Goal: Transaction & Acquisition: Obtain resource

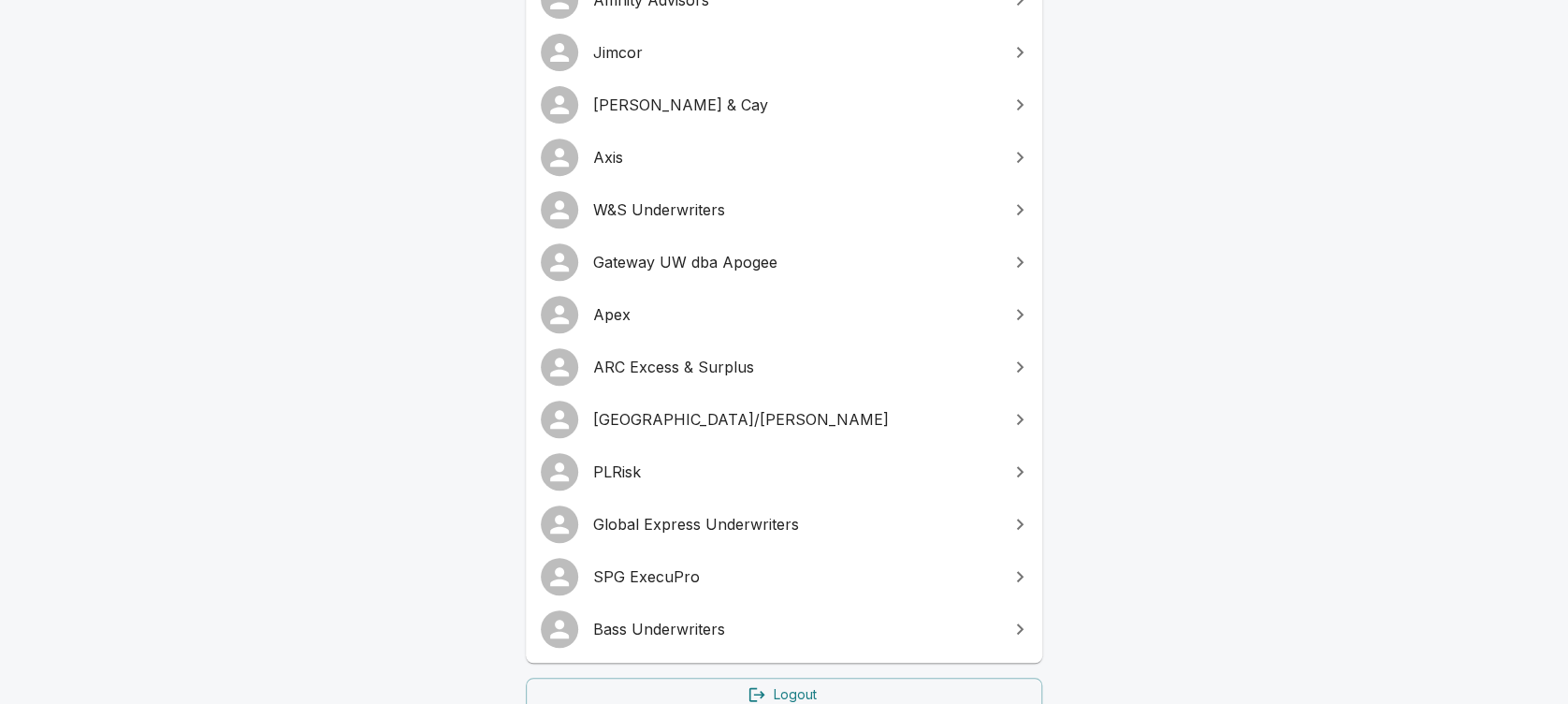
scroll to position [321, 0]
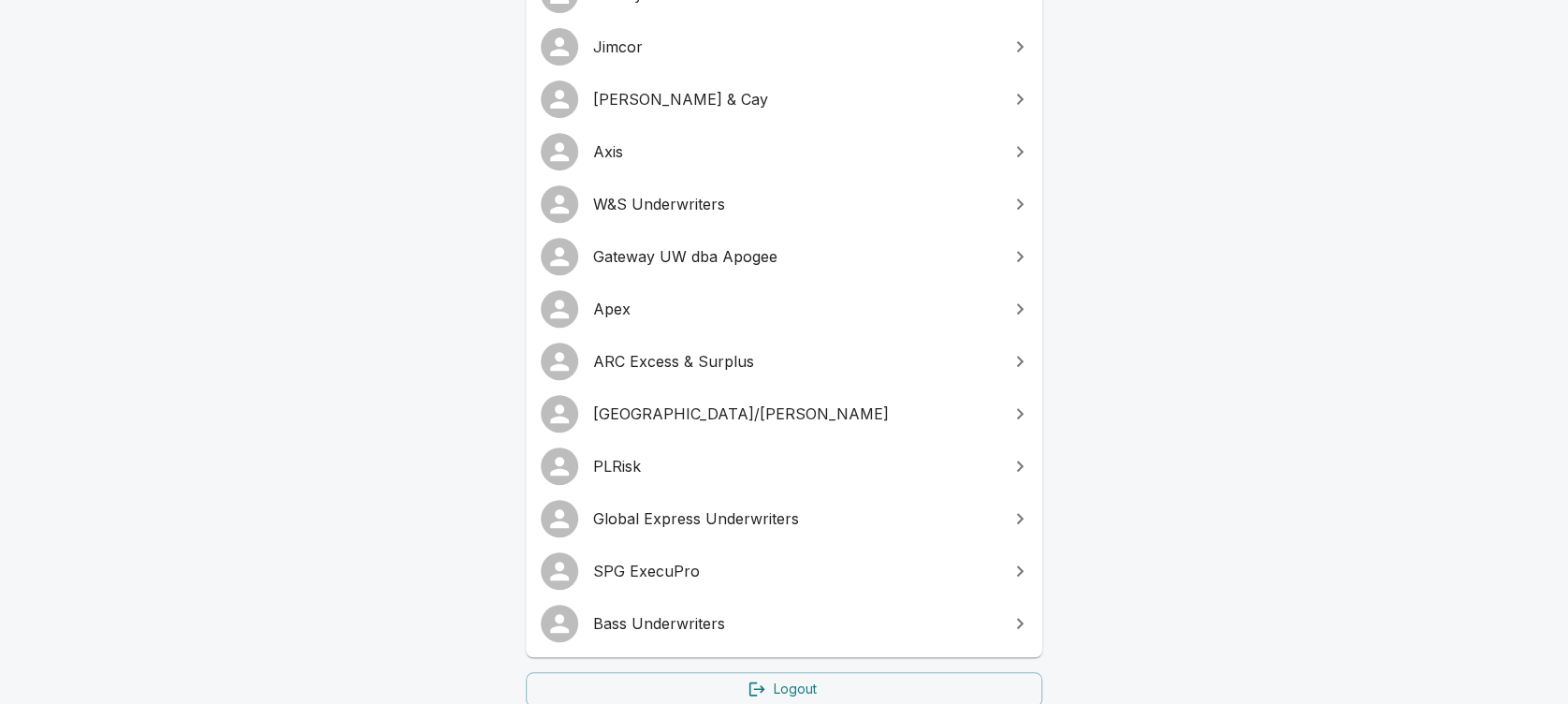
click at [657, 566] on span "SPG ExecuPro" at bounding box center [795, 571] width 404 height 23
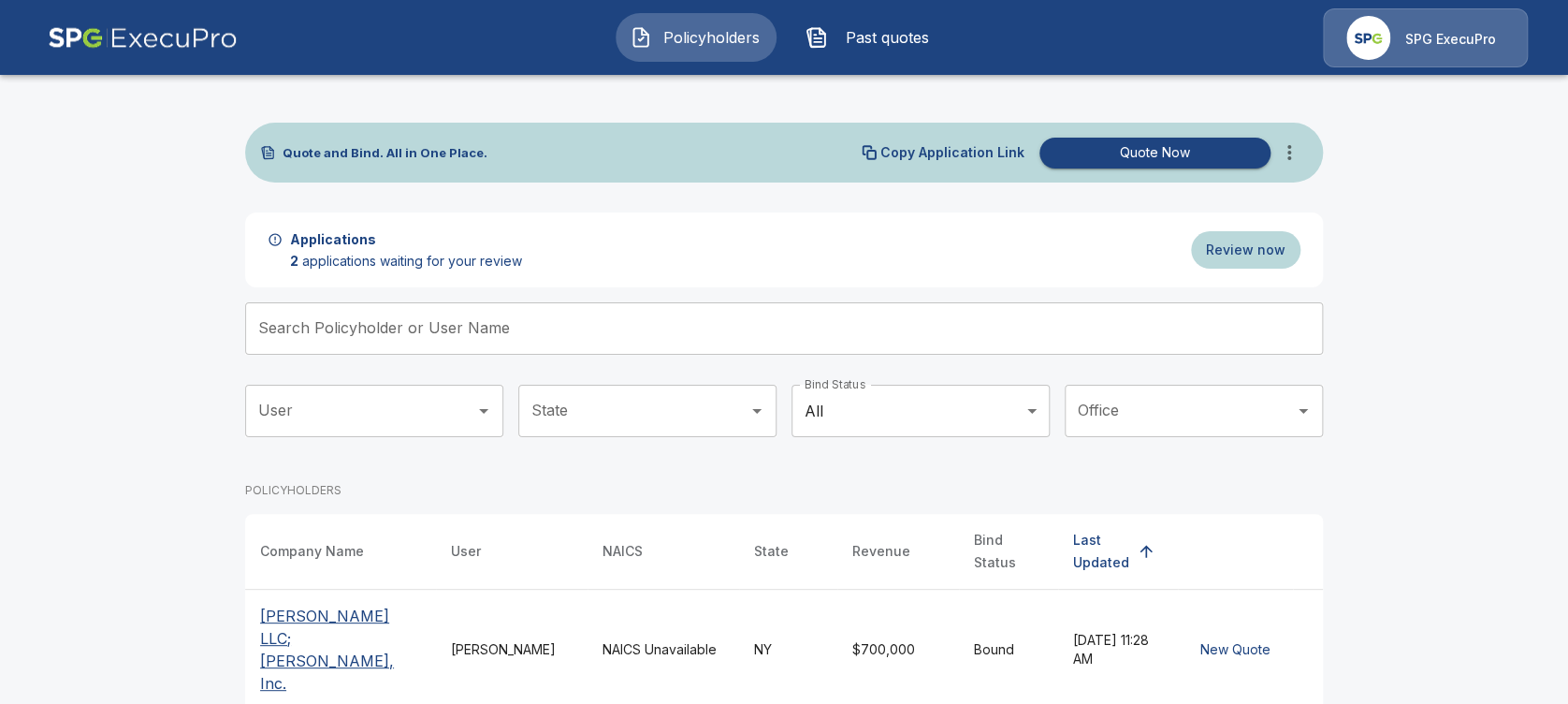
click at [1419, 30] on p "SPG ExecuPro" at bounding box center [1451, 39] width 91 height 19
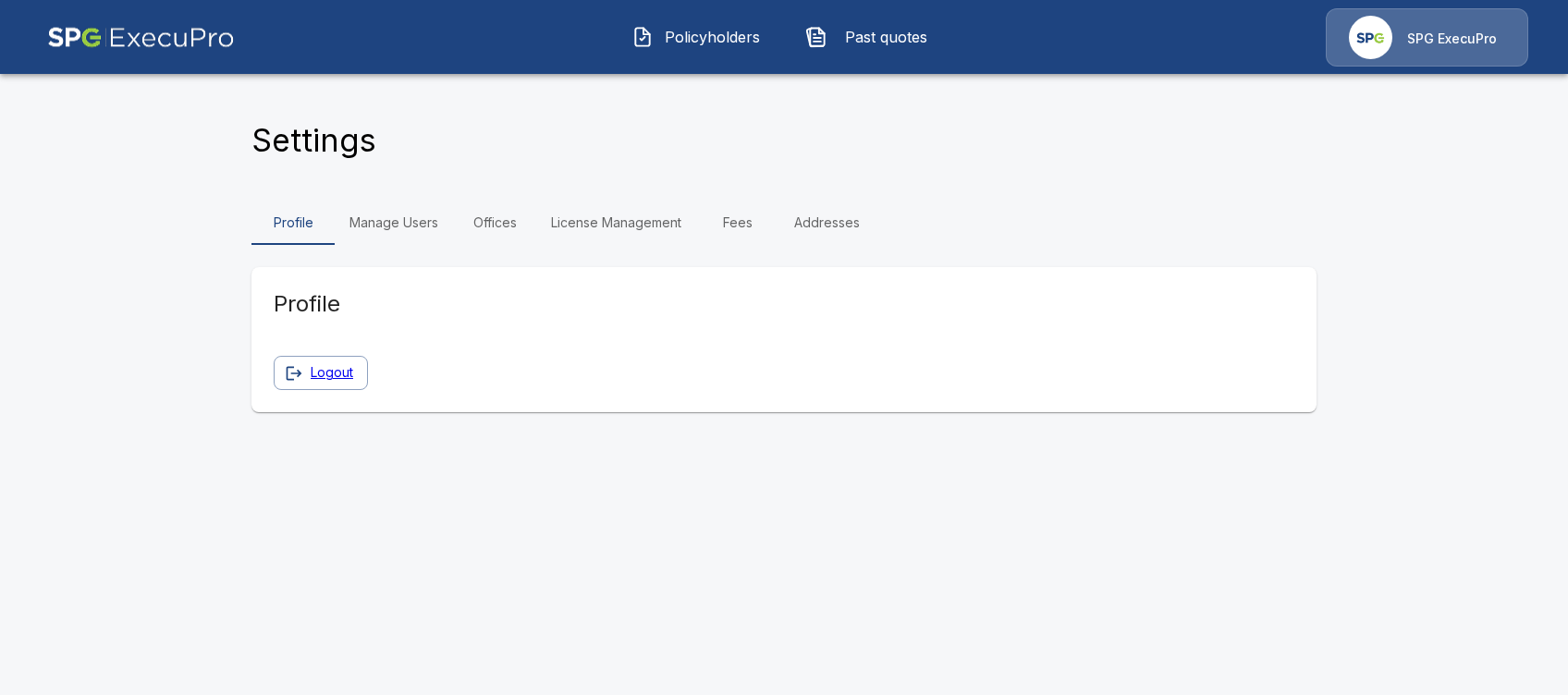
click at [415, 228] on link "Manage Users" at bounding box center [394, 222] width 119 height 44
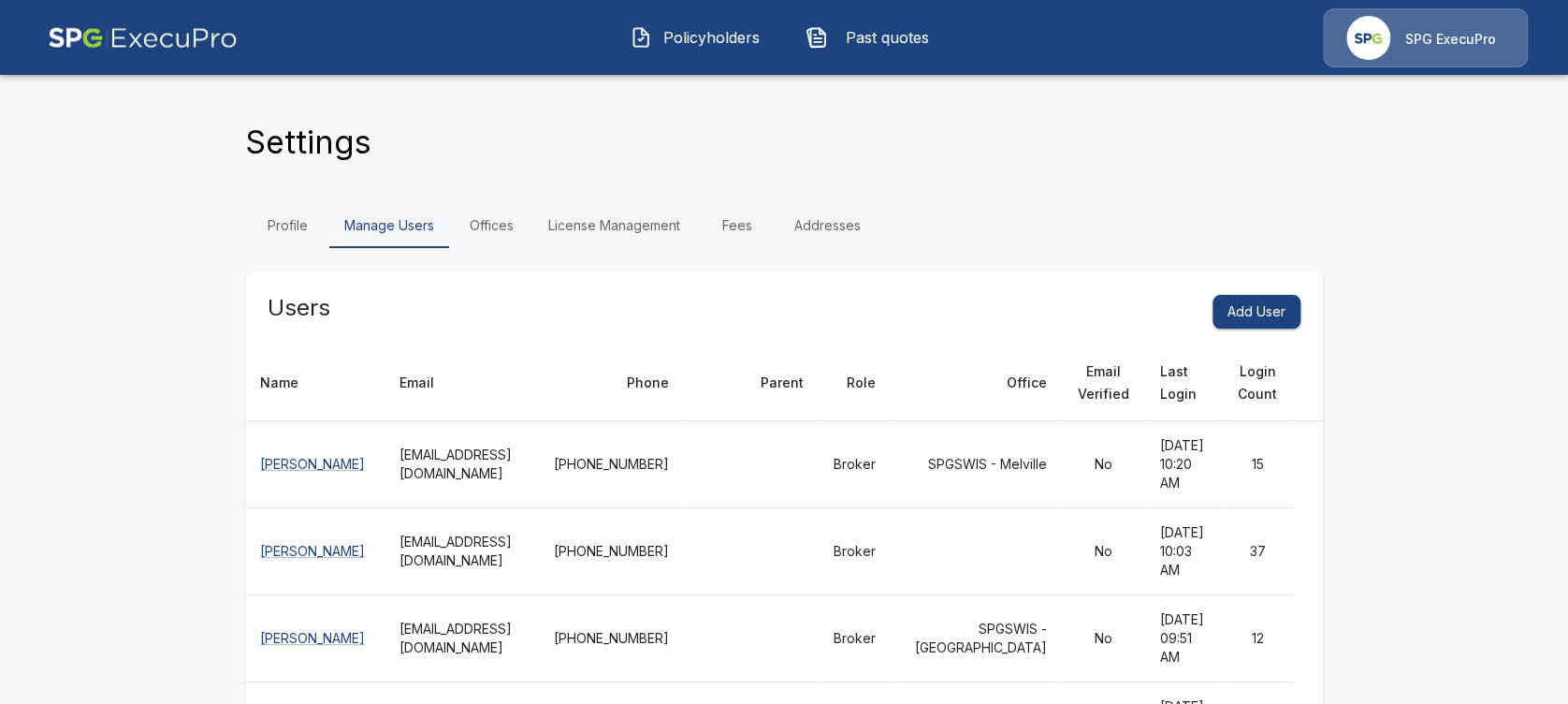
click at [493, 222] on link "Offices" at bounding box center [491, 225] width 84 height 45
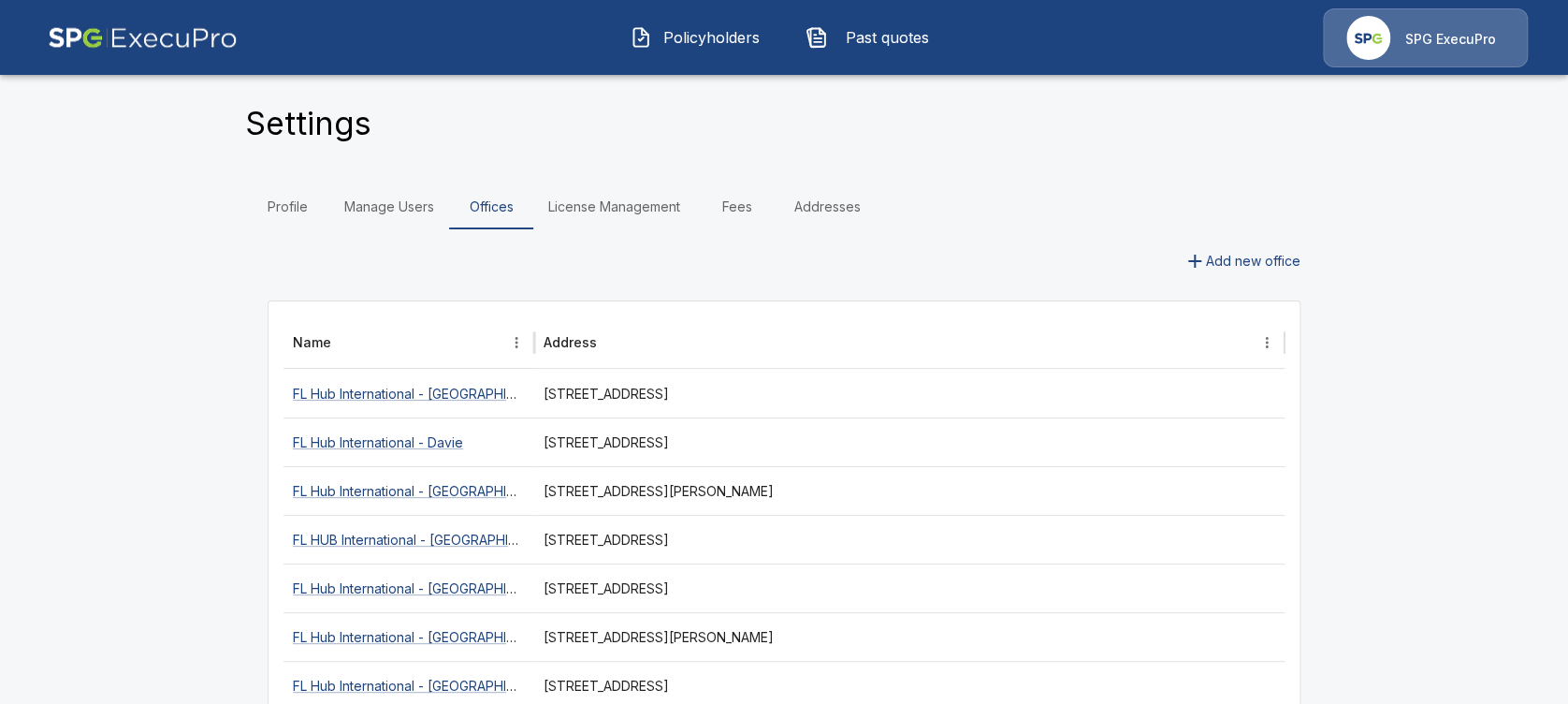
scroll to position [17, 0]
click at [646, 208] on link "License Management" at bounding box center [614, 208] width 162 height 45
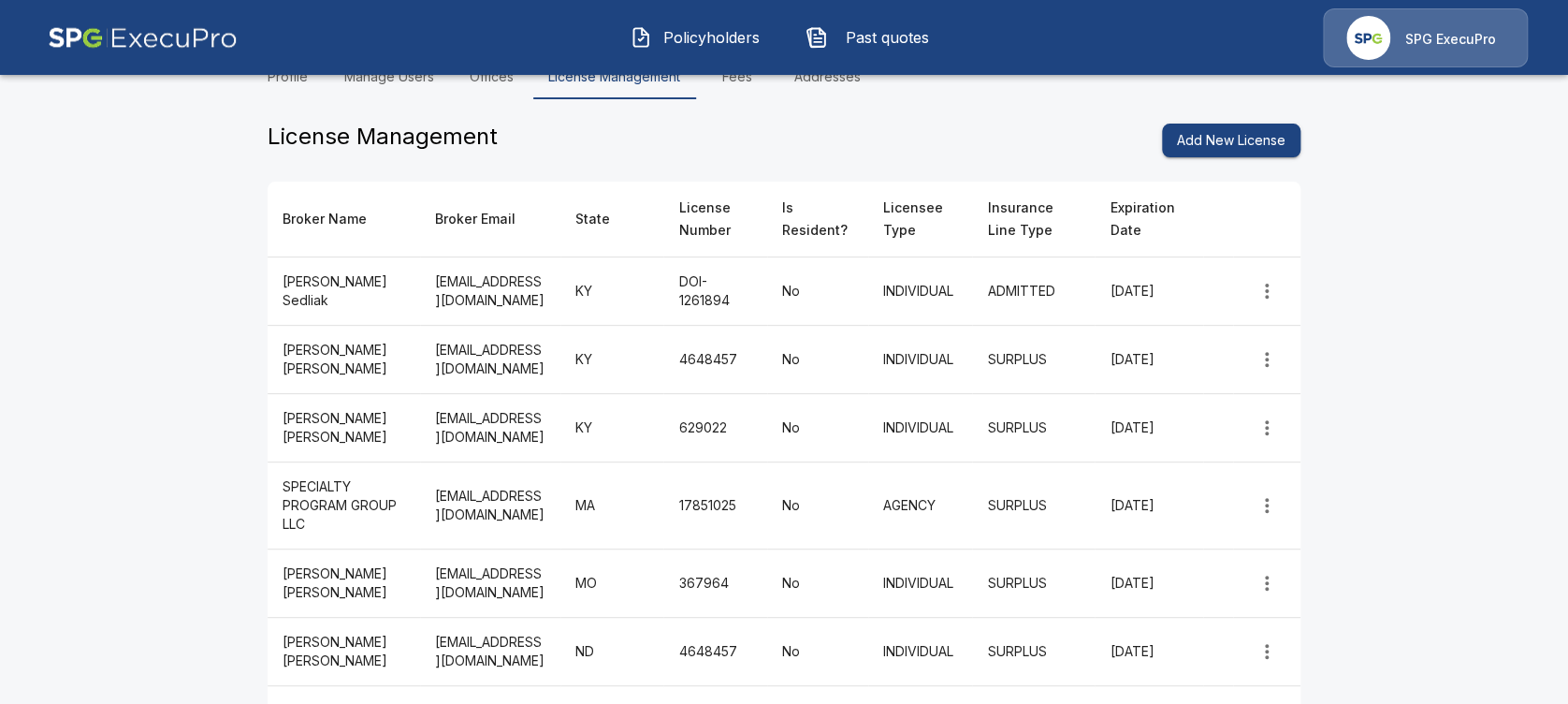
scroll to position [102, 0]
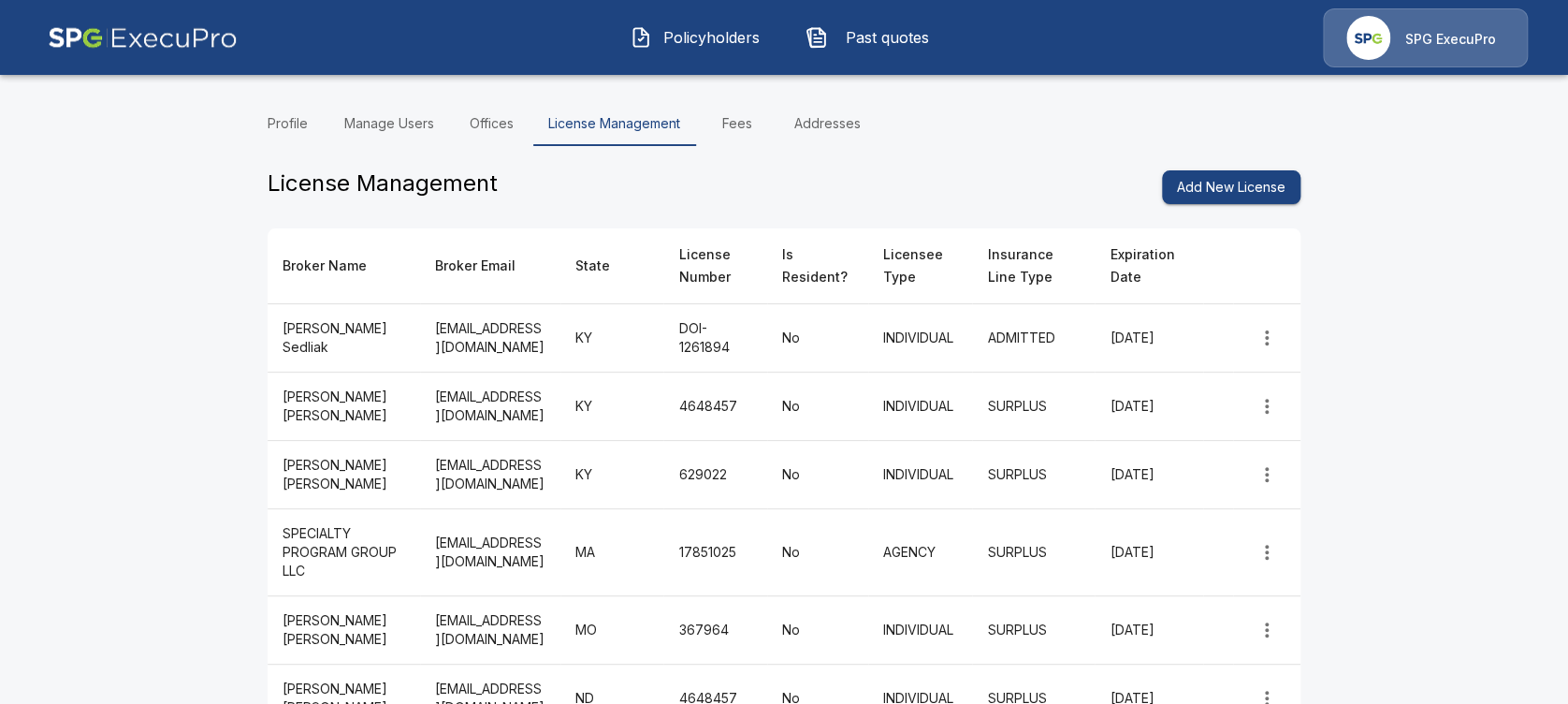
click at [754, 130] on link "Fees" at bounding box center [737, 123] width 84 height 45
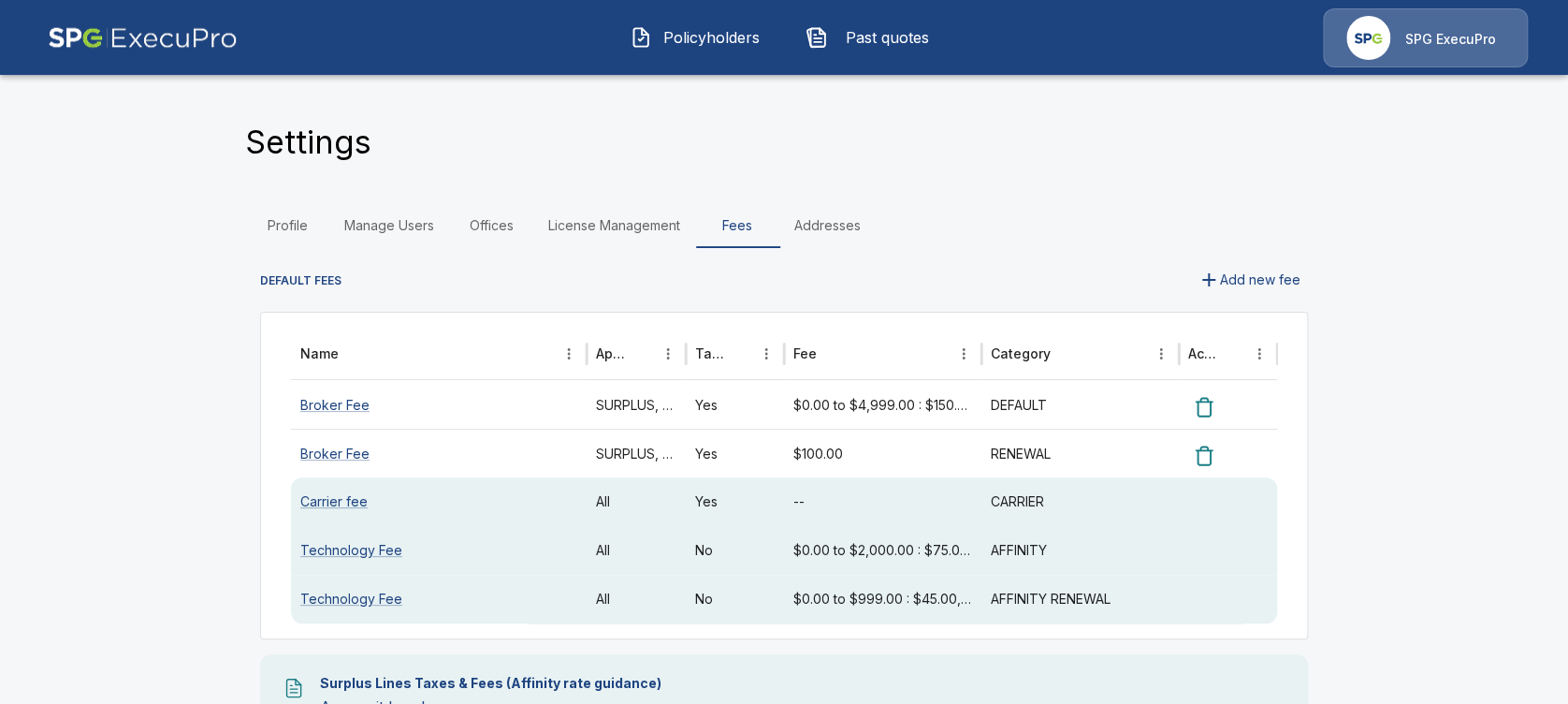
click at [690, 37] on span "Policyholders" at bounding box center [712, 37] width 103 height 23
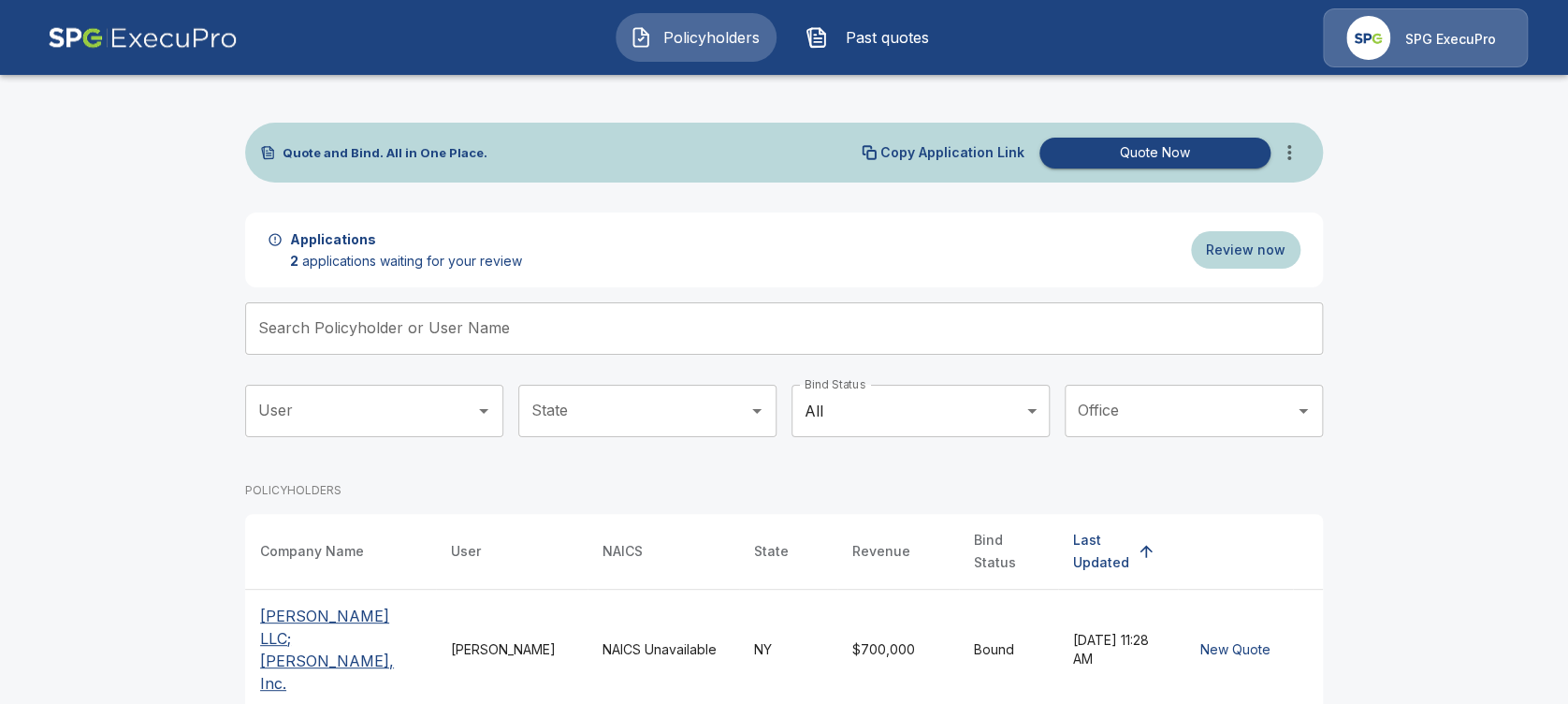
click at [887, 37] on span "Past quotes" at bounding box center [887, 37] width 103 height 23
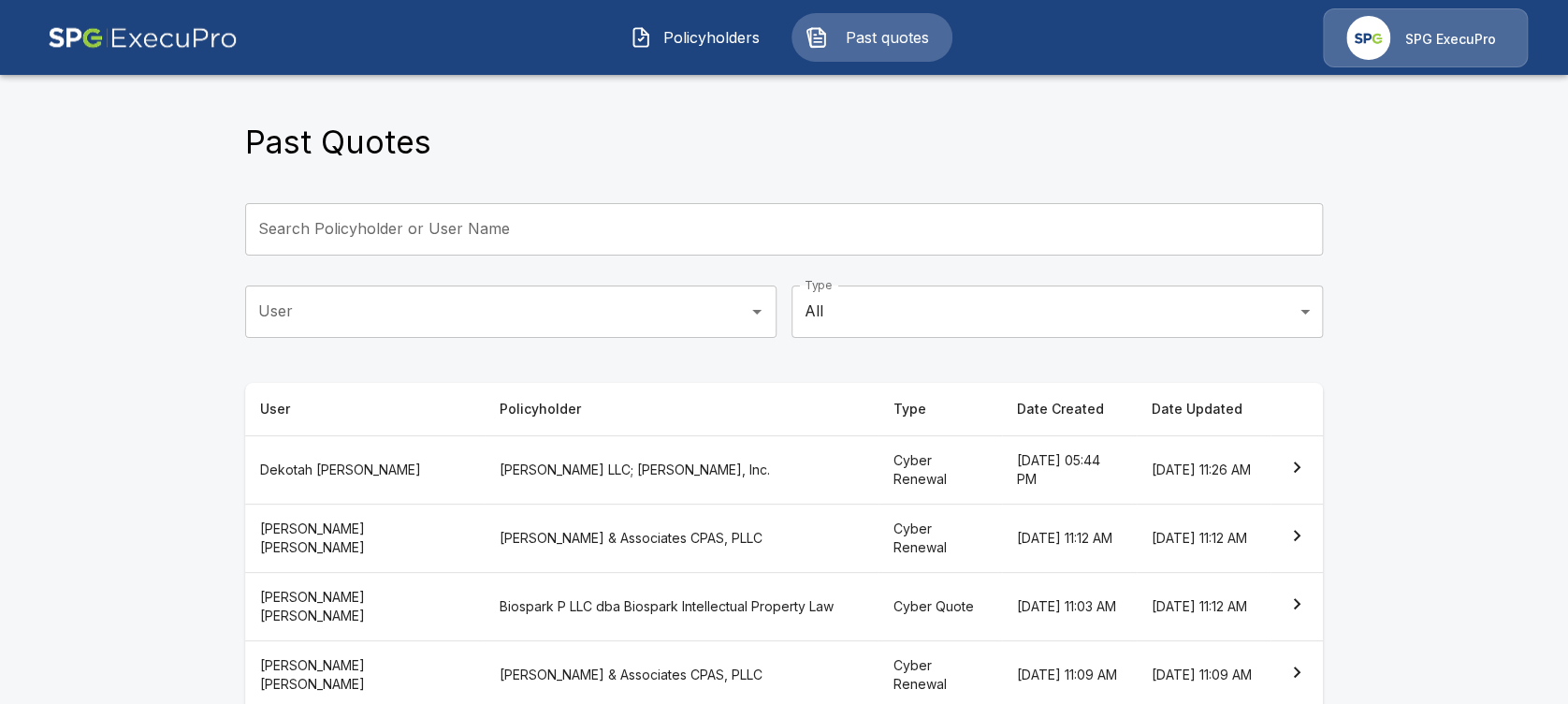
scroll to position [112, 0]
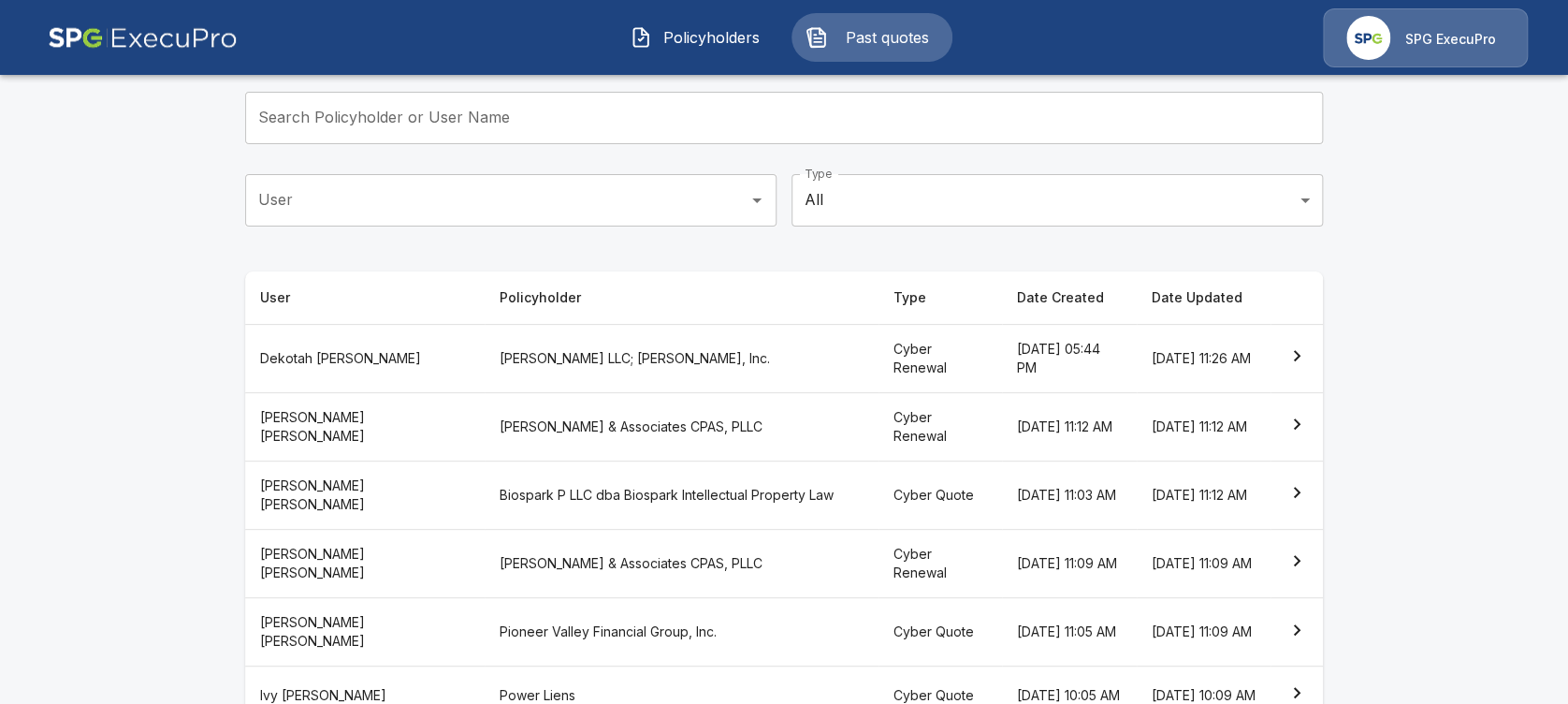
click at [347, 496] on th "[PERSON_NAME]" at bounding box center [364, 495] width 239 height 69
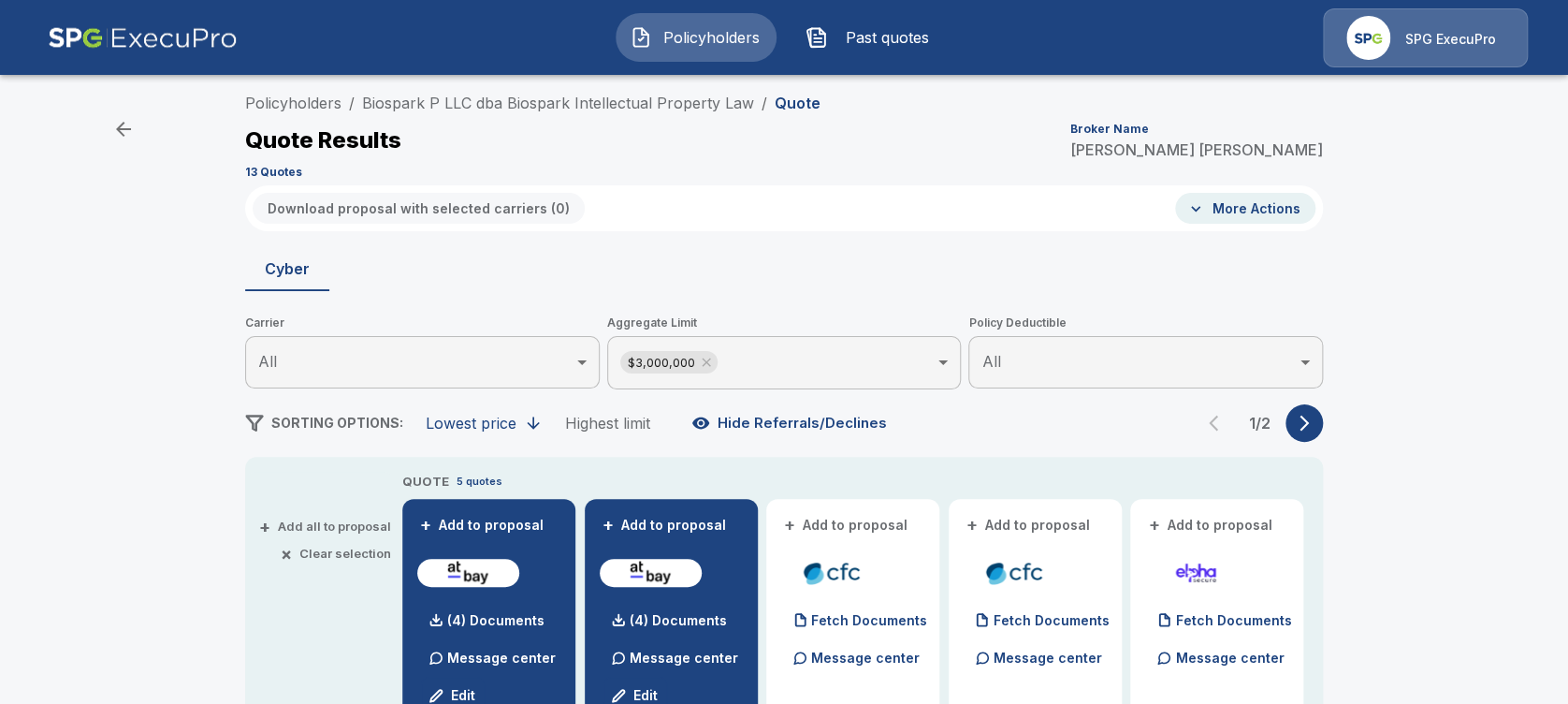
scroll to position [10, 0]
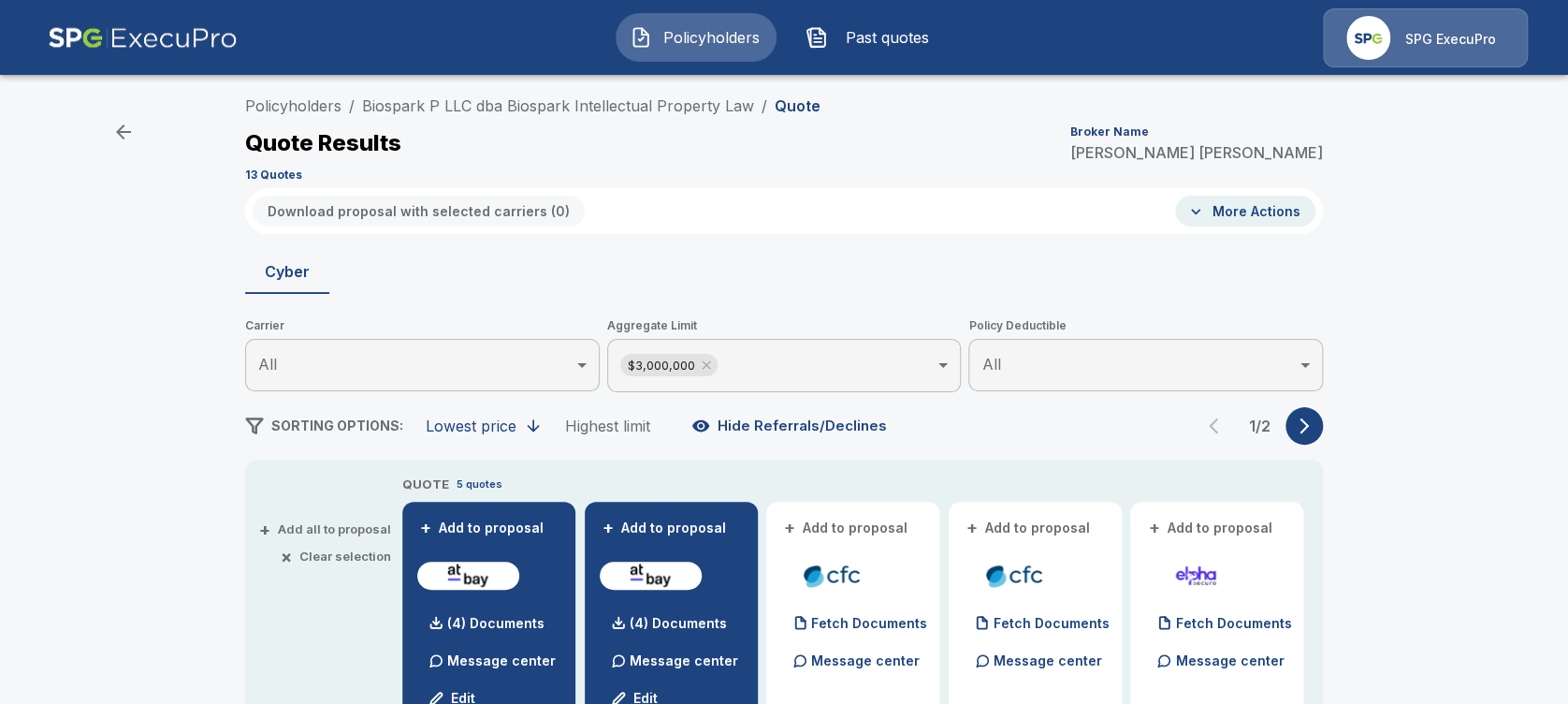
click at [839, 529] on button "+ Add to proposal" at bounding box center [846, 528] width 131 height 21
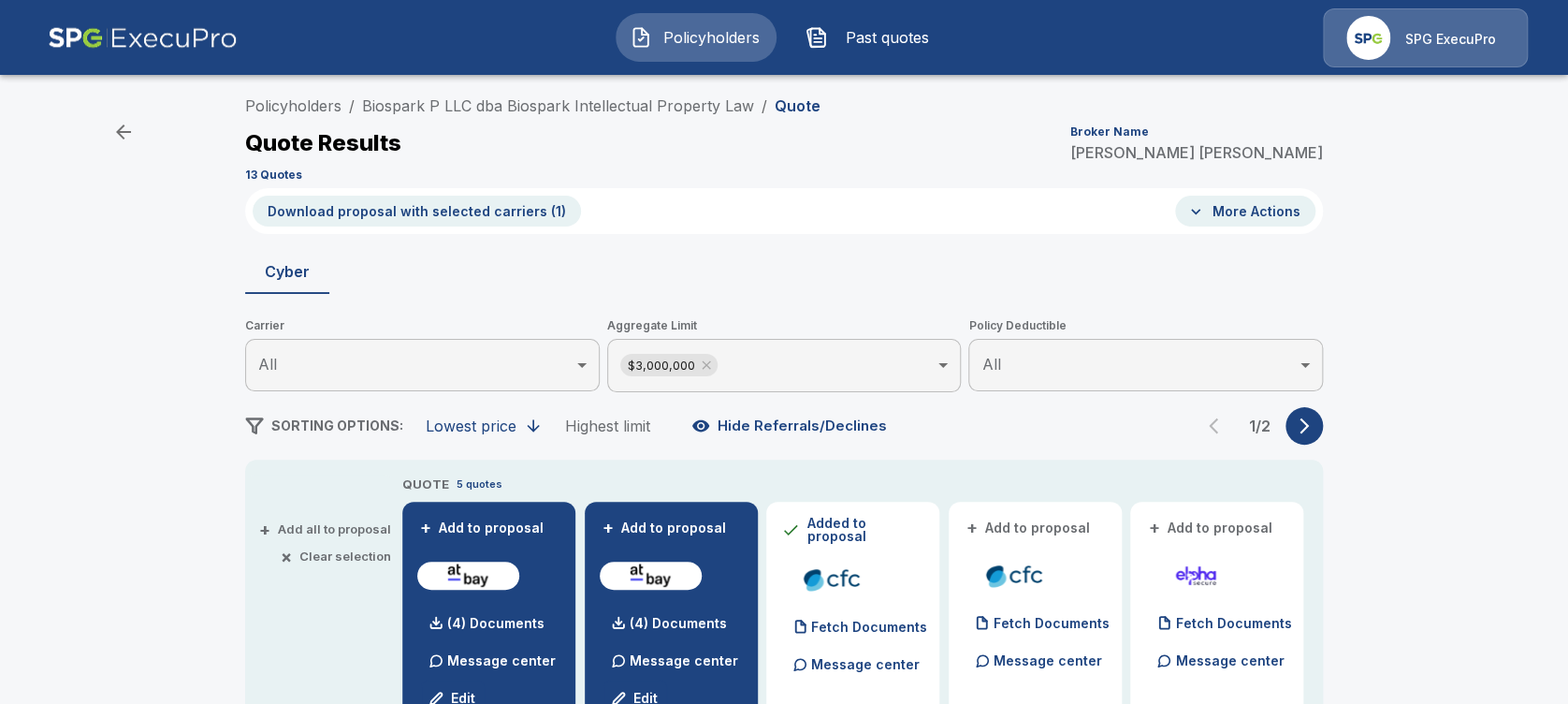
click at [1030, 524] on button "+ Add to proposal" at bounding box center [1028, 528] width 131 height 21
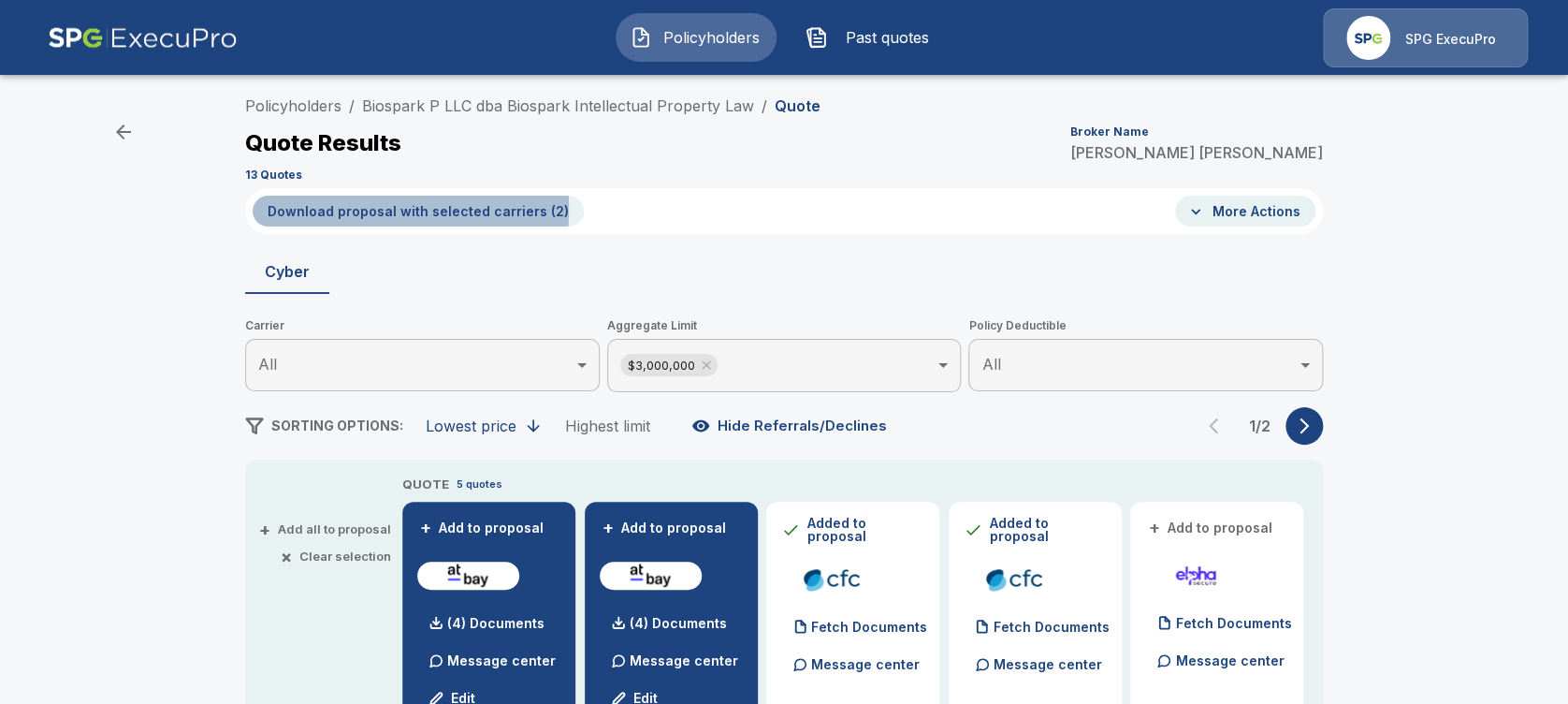
click at [316, 209] on button "Download proposal with selected carriers ( 2 )" at bounding box center [418, 211] width 331 height 31
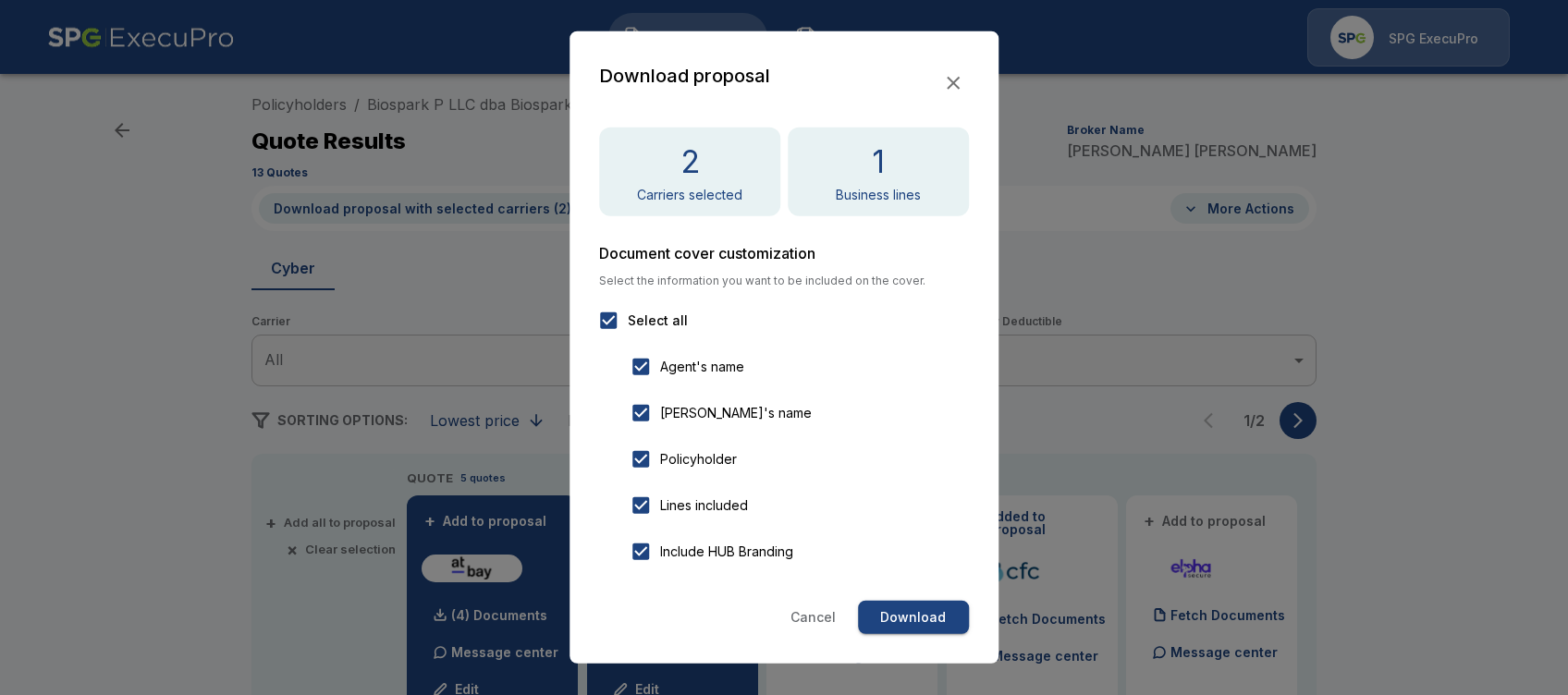
click at [903, 620] on button "Download" at bounding box center [913, 618] width 111 height 34
click at [111, 416] on div at bounding box center [784, 348] width 1568 height 695
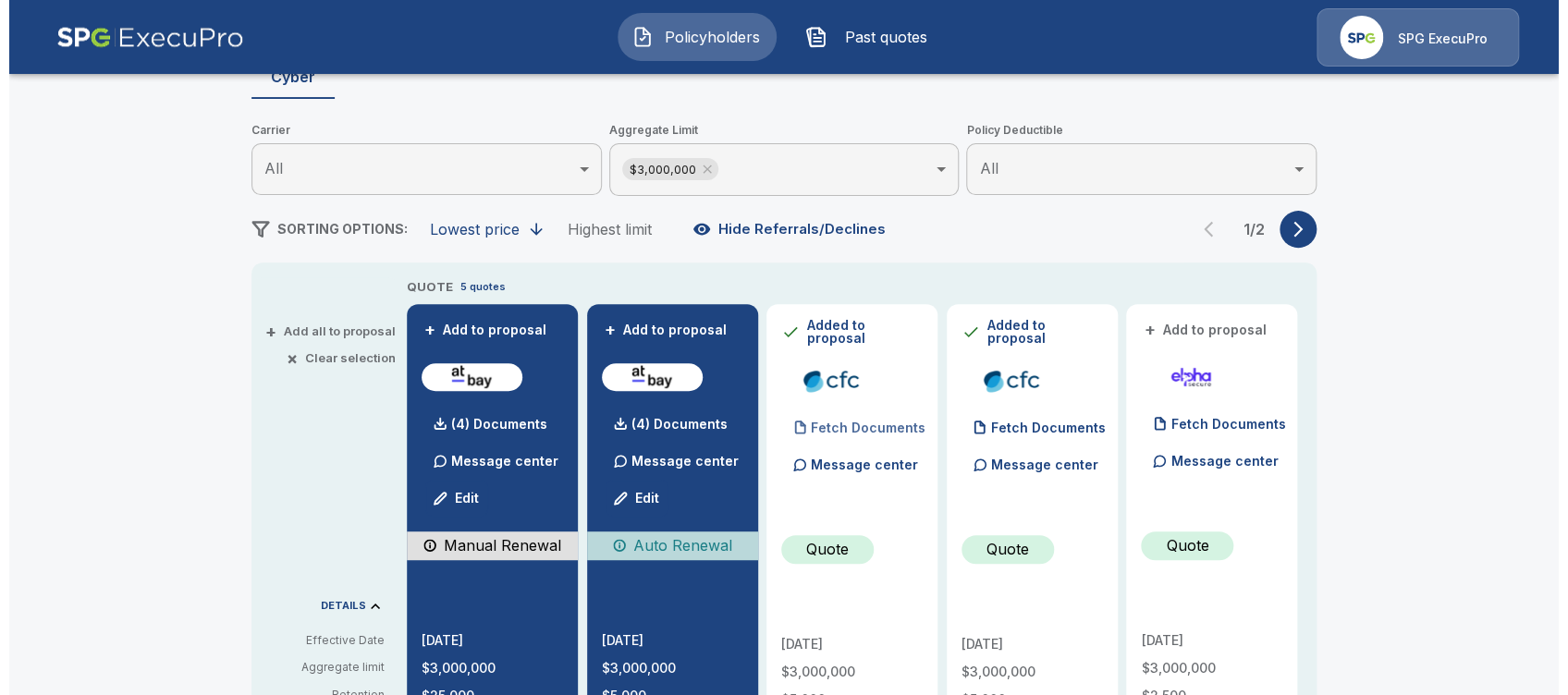
scroll to position [200, 0]
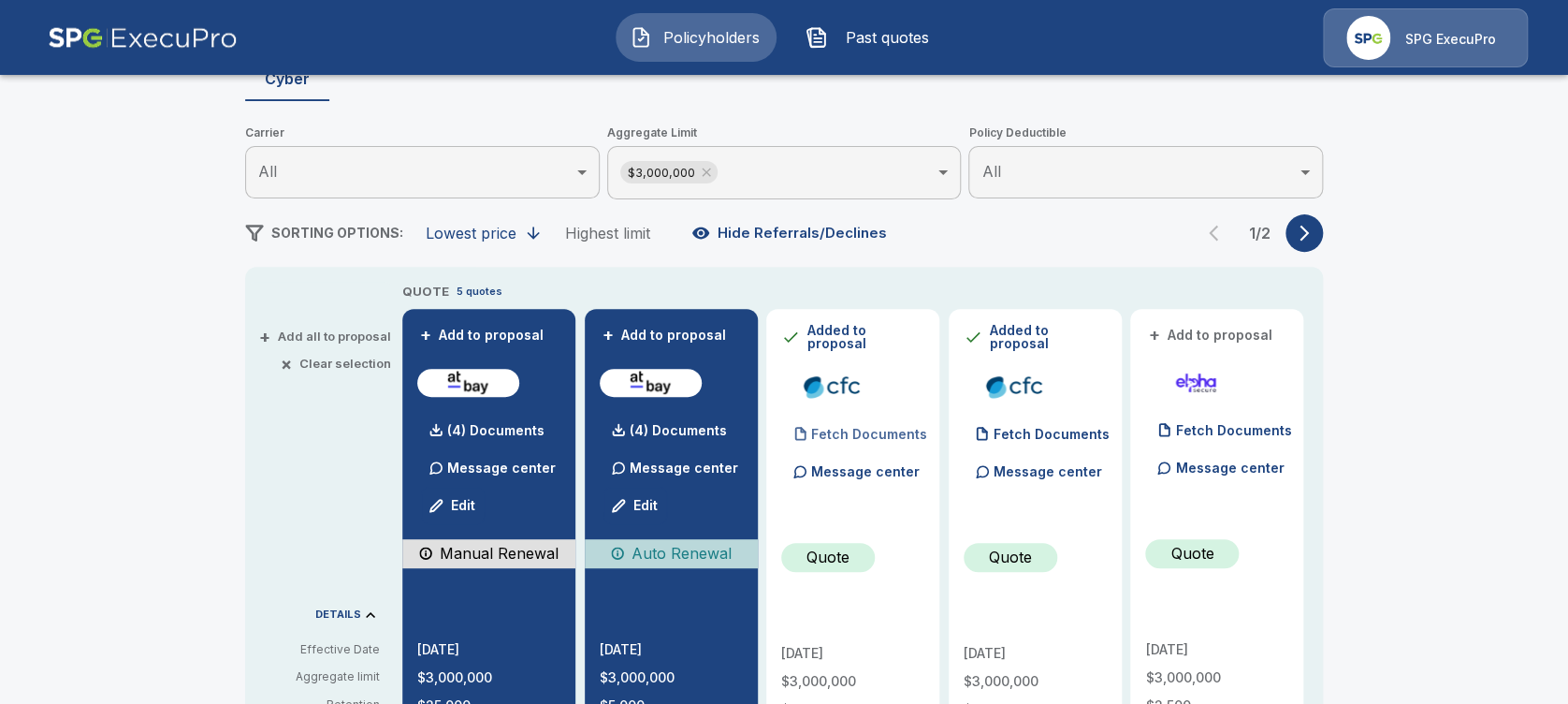
click at [861, 427] on p "Fetch Documents" at bounding box center [870, 434] width 116 height 13
click at [840, 430] on p "(2) Documents" at bounding box center [859, 434] width 96 height 13
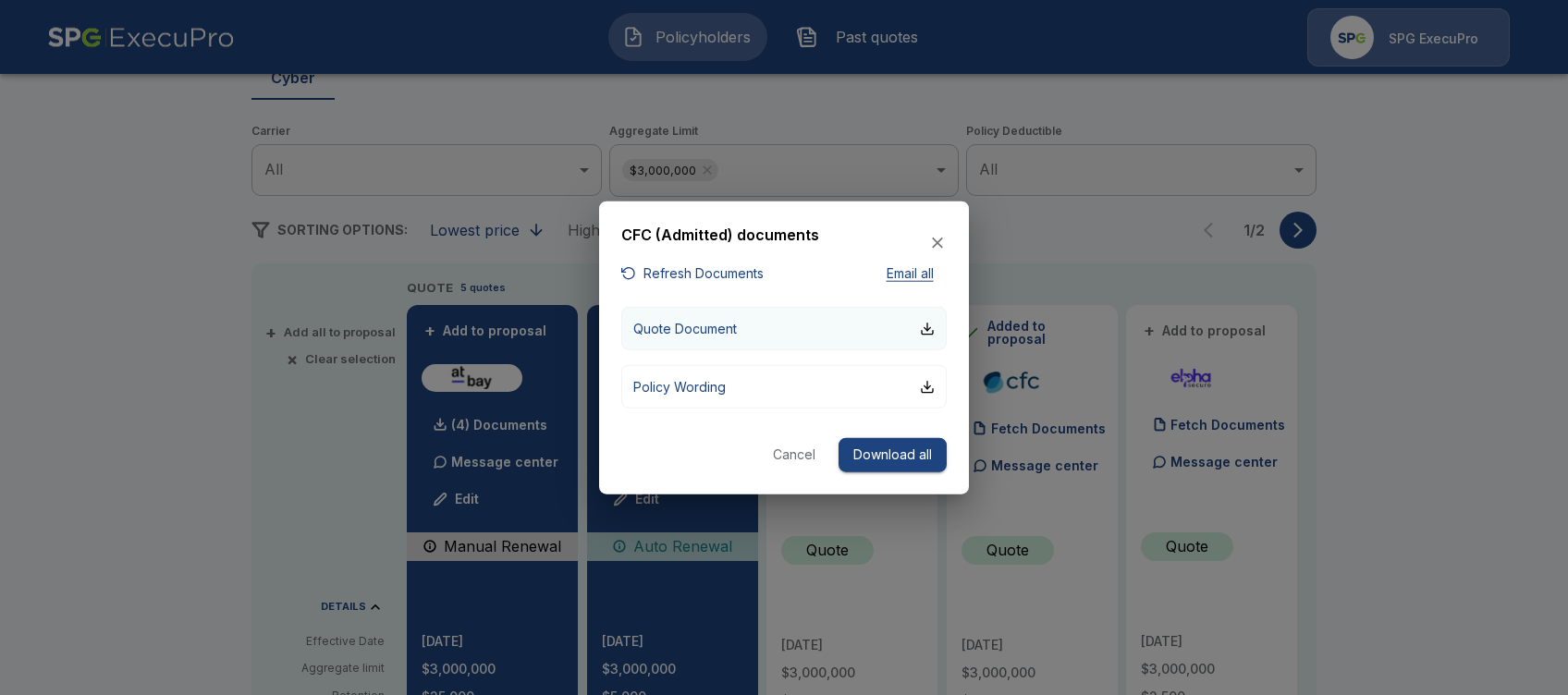
click at [715, 325] on p "Quote Document" at bounding box center [685, 328] width 104 height 20
